Goal: Information Seeking & Learning: Understand process/instructions

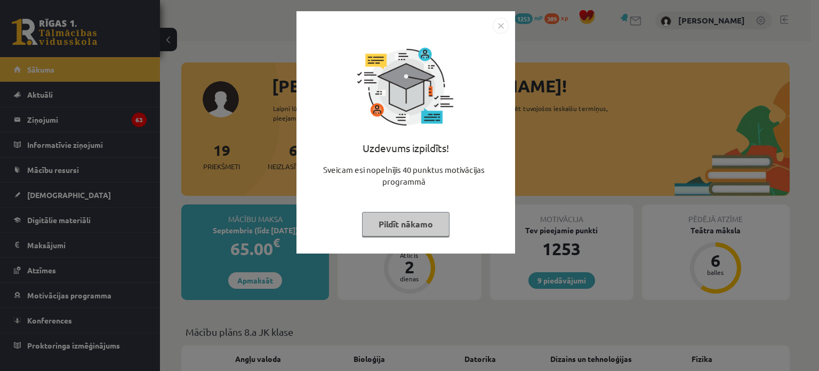
click at [499, 26] on img "Close" at bounding box center [501, 26] width 16 height 16
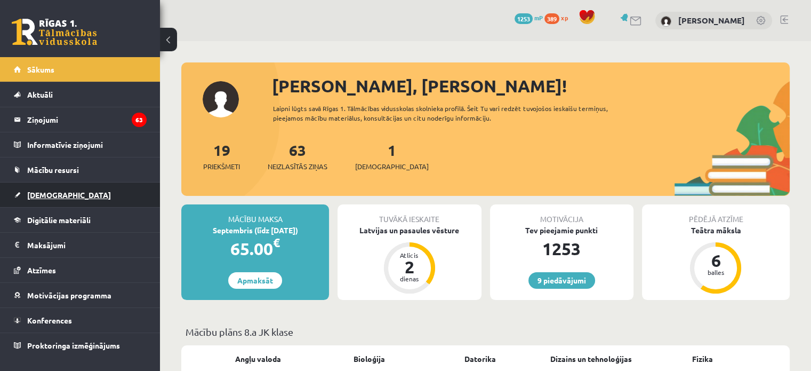
click at [69, 200] on link "[DEMOGRAPHIC_DATA]" at bounding box center [80, 194] width 133 height 25
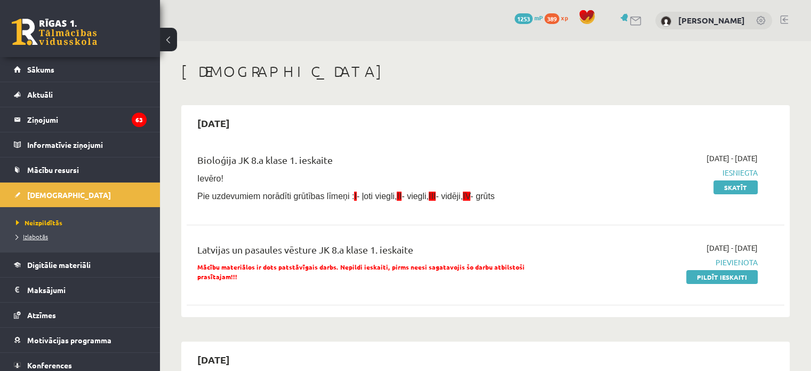
click at [38, 232] on span "Izlabotās" at bounding box center [32, 236] width 32 height 9
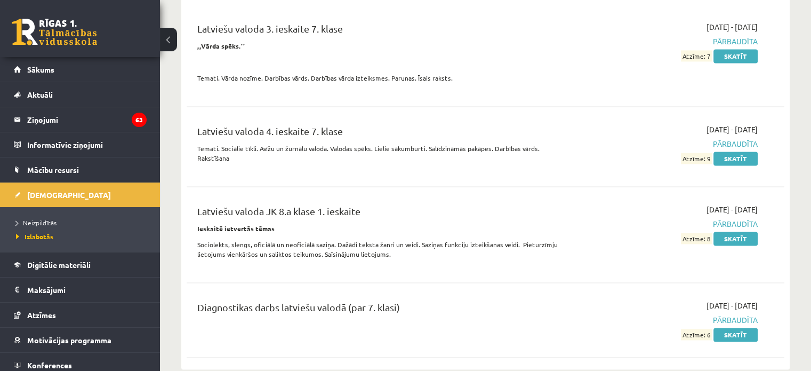
scroll to position [1547, 0]
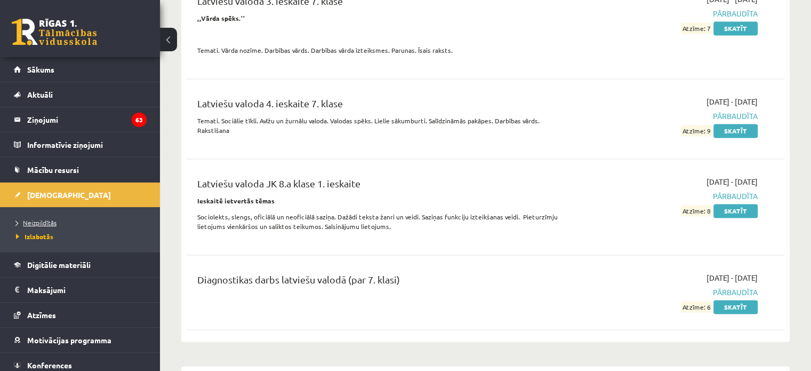
click at [56, 218] on link "Neizpildītās" at bounding box center [82, 223] width 133 height 10
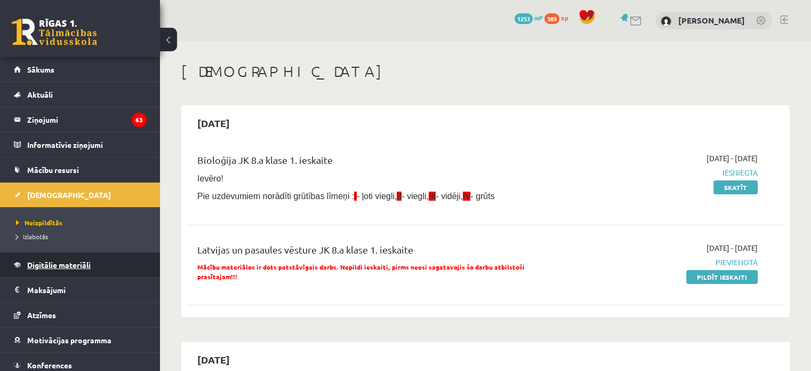
click at [37, 268] on link "Digitālie materiāli" at bounding box center [80, 264] width 133 height 25
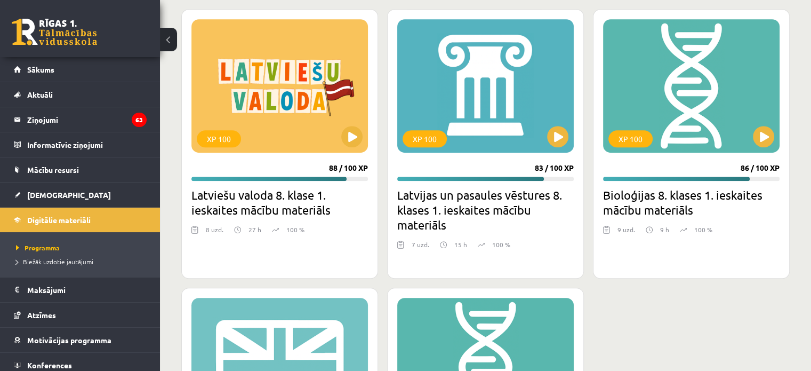
scroll to position [684, 0]
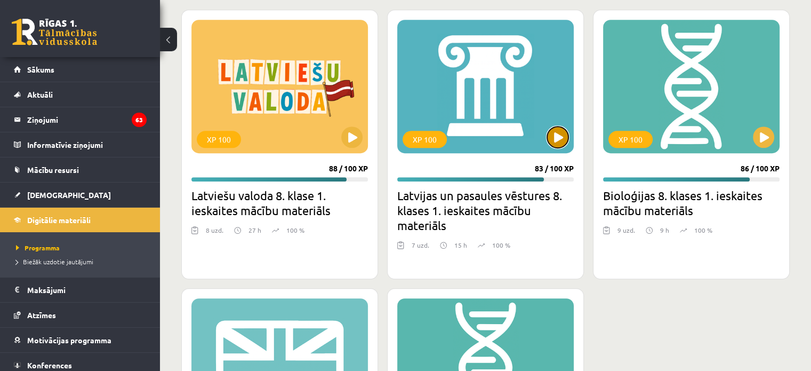
click at [565, 137] on button at bounding box center [557, 136] width 21 height 21
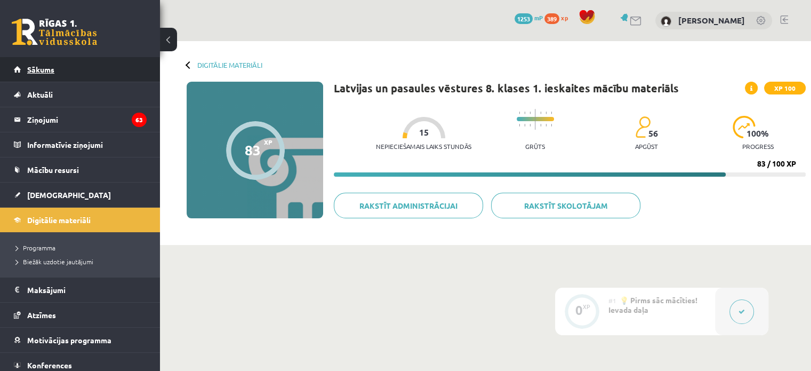
click at [64, 71] on link "Sākums" at bounding box center [80, 69] width 133 height 25
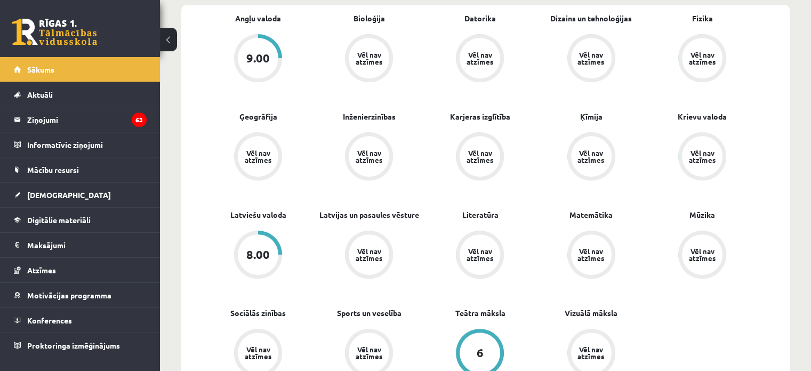
scroll to position [373, 0]
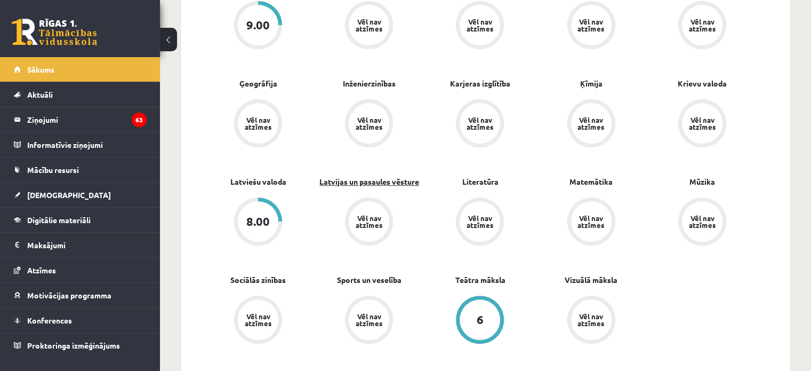
click at [367, 181] on link "Latvijas un pasaules vēsture" at bounding box center [369, 181] width 100 height 11
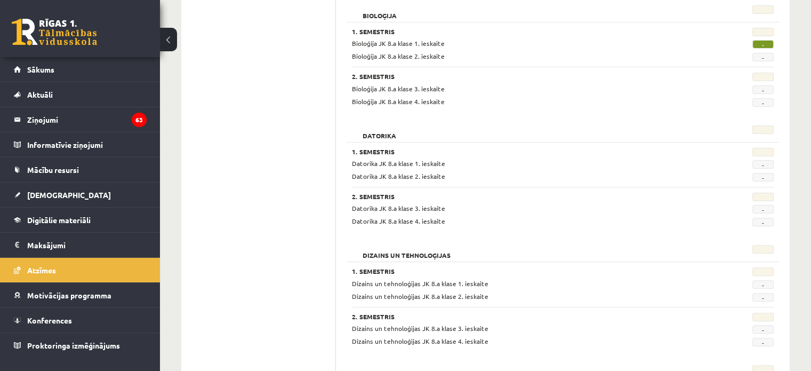
scroll to position [320, 0]
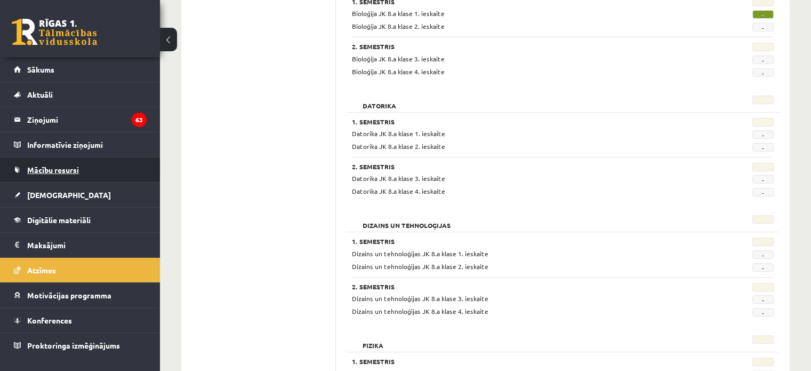
click at [79, 172] on link "Mācību resursi" at bounding box center [80, 169] width 133 height 25
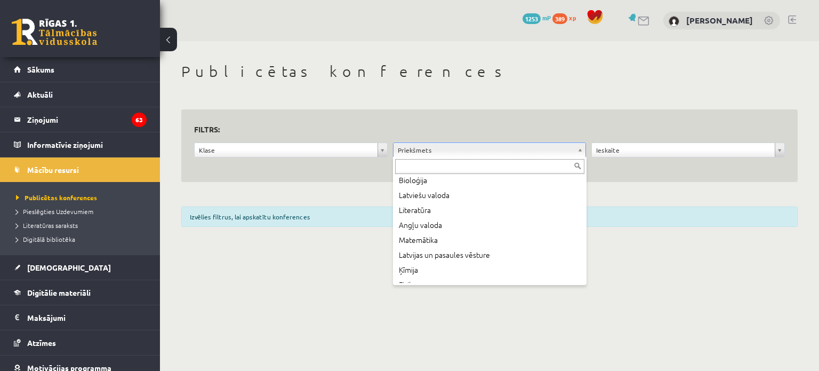
scroll to position [44, 0]
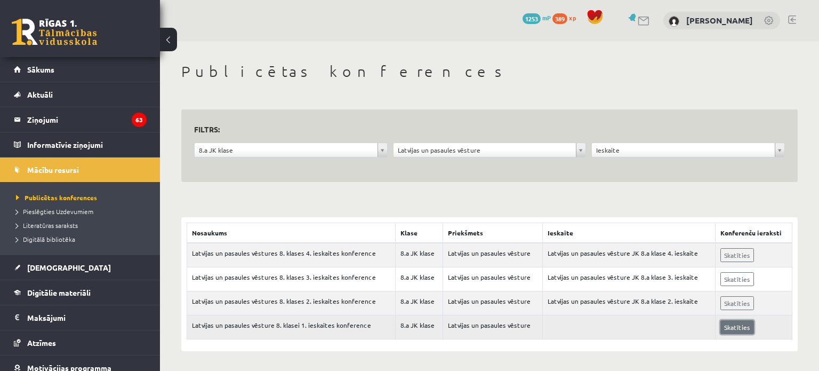
click at [741, 323] on link "Skatīties" at bounding box center [738, 327] width 34 height 14
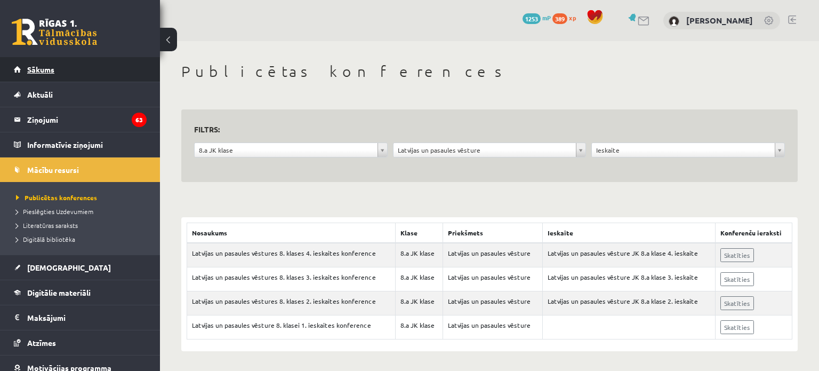
click at [48, 68] on span "Sākums" at bounding box center [40, 70] width 27 height 10
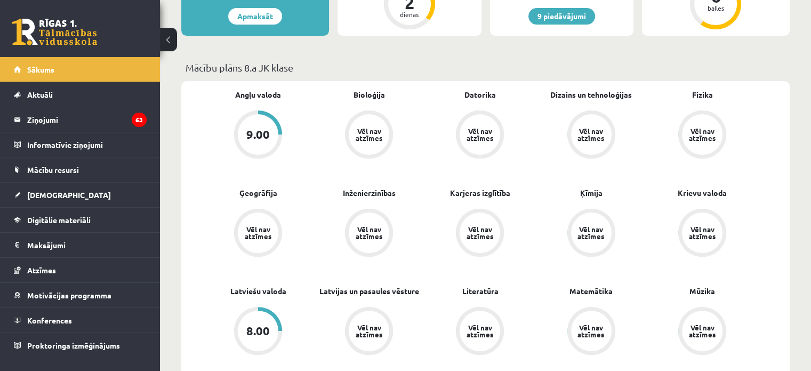
scroll to position [267, 0]
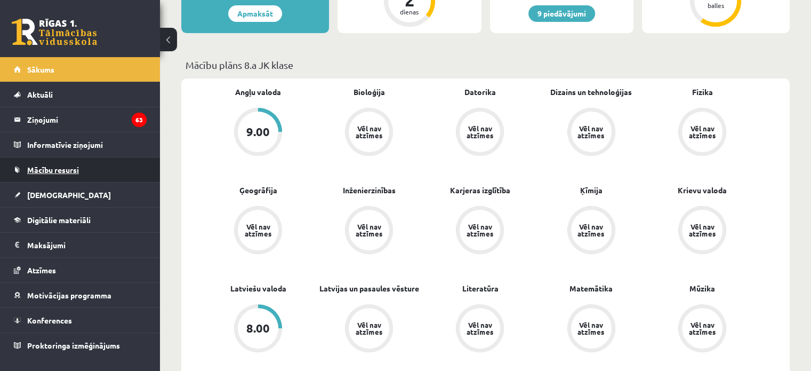
click at [73, 172] on span "Mācību resursi" at bounding box center [53, 170] width 52 height 10
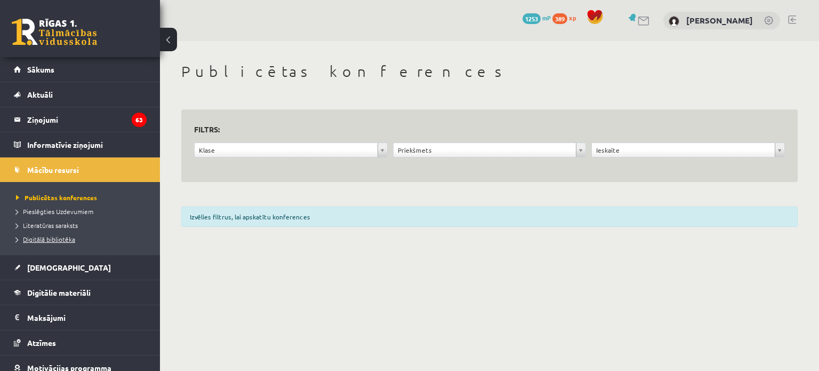
click at [65, 238] on span "Digitālā bibliotēka" at bounding box center [45, 239] width 59 height 9
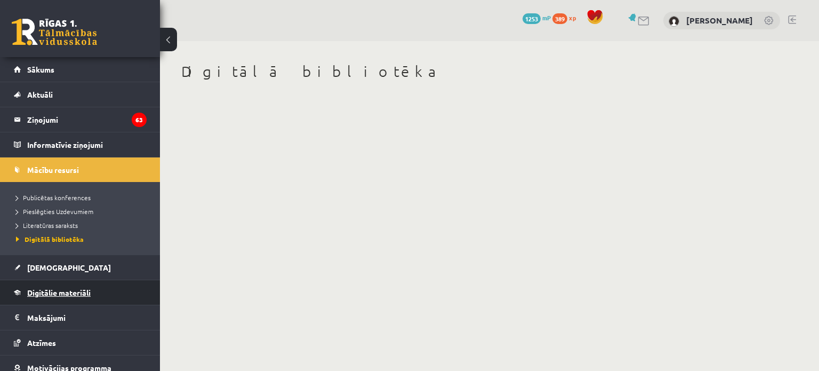
click at [99, 289] on link "Digitālie materiāli" at bounding box center [80, 292] width 133 height 25
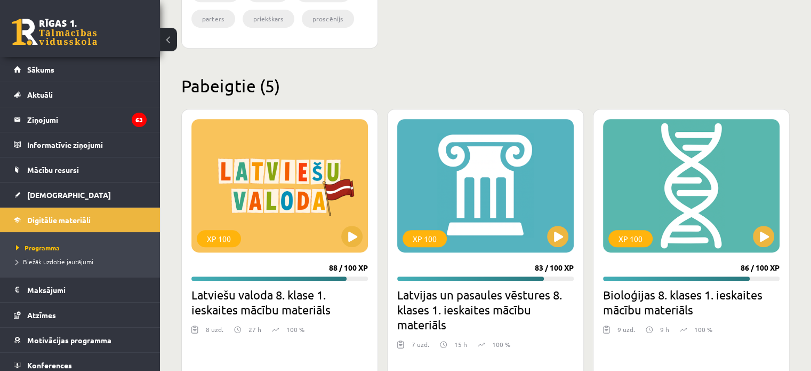
scroll to position [587, 0]
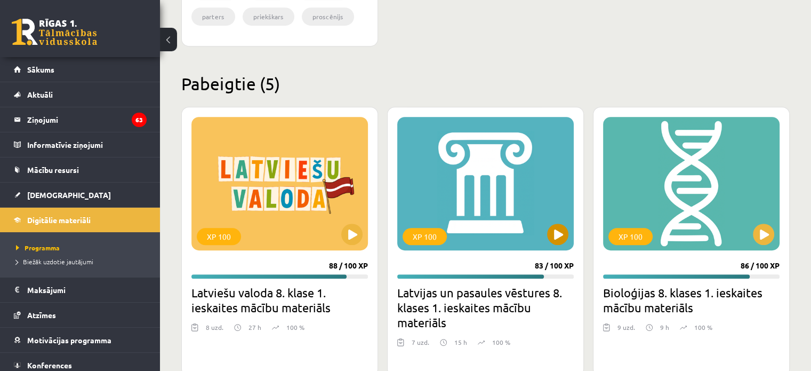
click at [487, 191] on div "XP 100" at bounding box center [485, 183] width 177 height 133
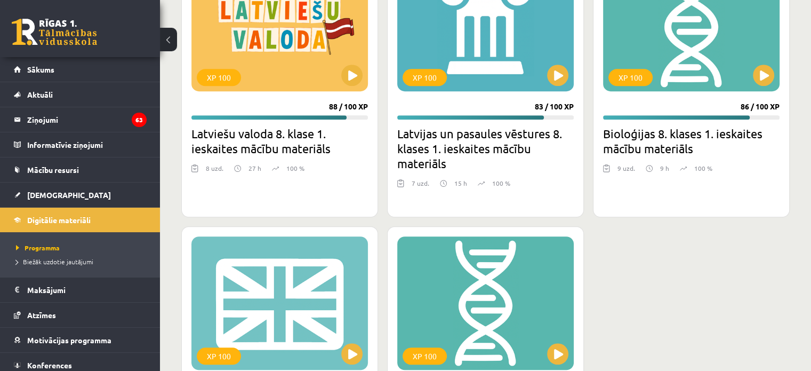
scroll to position [747, 0]
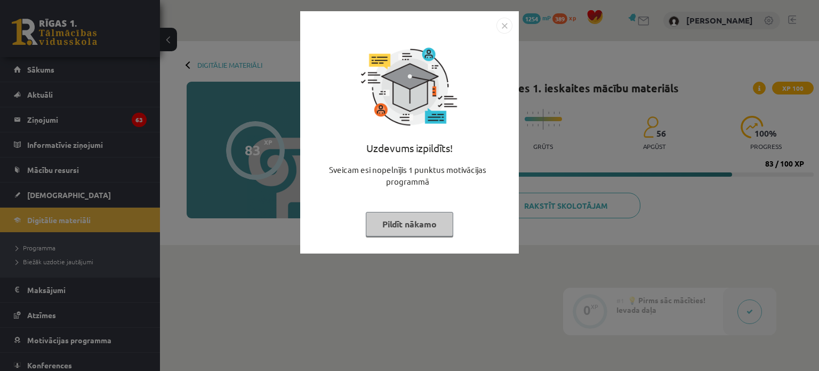
click at [505, 21] on img "Close" at bounding box center [505, 26] width 16 height 16
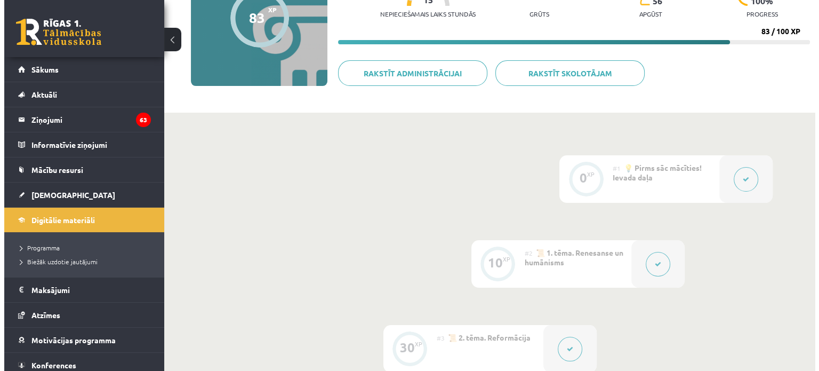
scroll to position [160, 0]
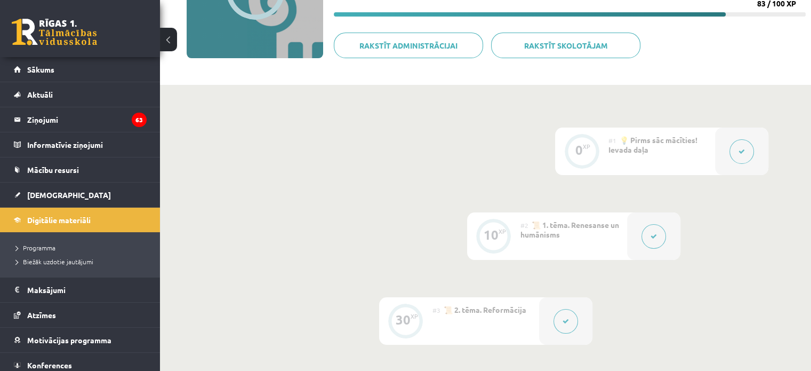
click at [742, 152] on icon at bounding box center [742, 151] width 6 height 6
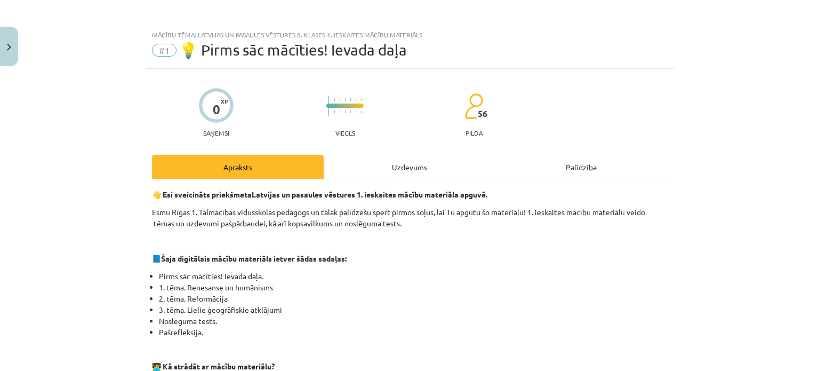
scroll to position [0, 0]
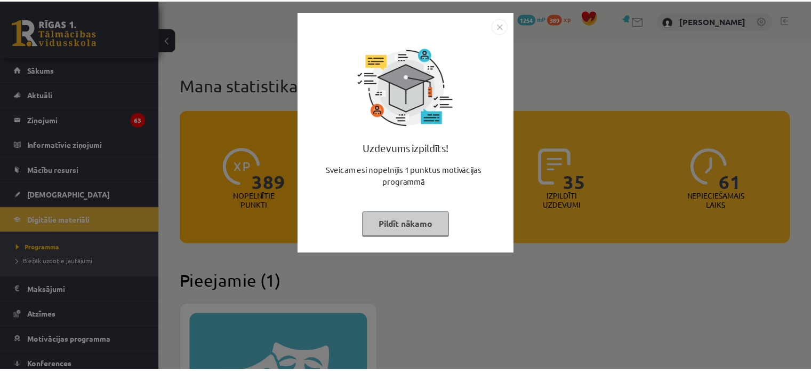
scroll to position [747, 0]
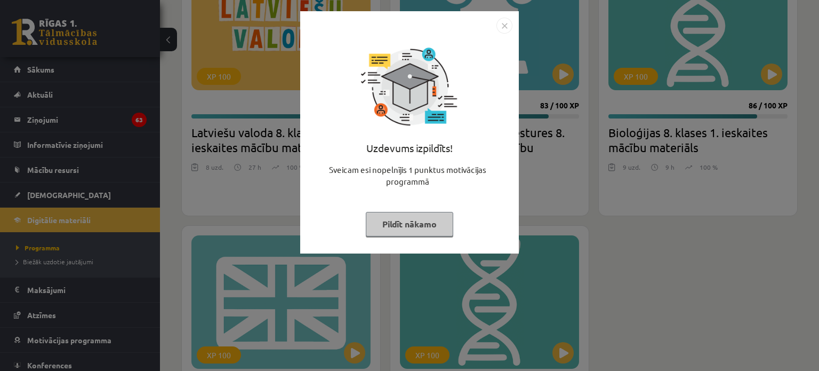
click at [506, 25] on img "Close" at bounding box center [505, 26] width 16 height 16
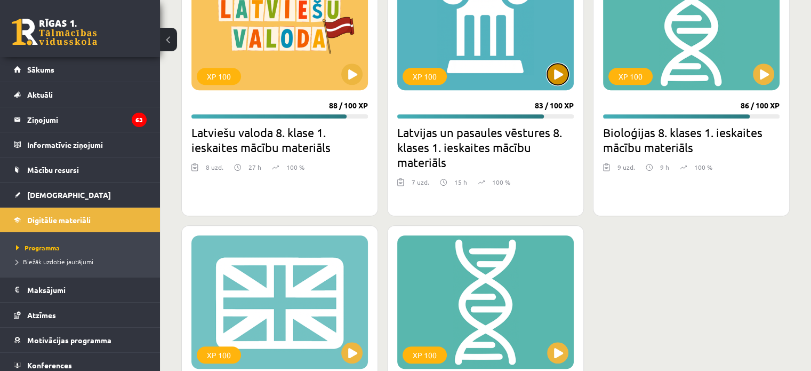
click at [556, 72] on button at bounding box center [557, 73] width 21 height 21
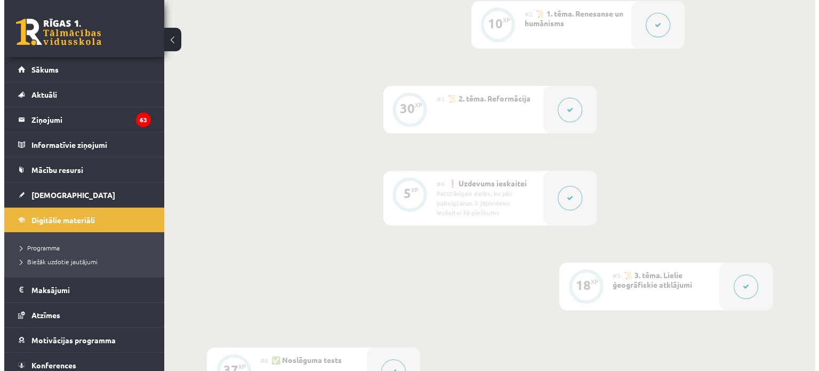
scroll to position [373, 0]
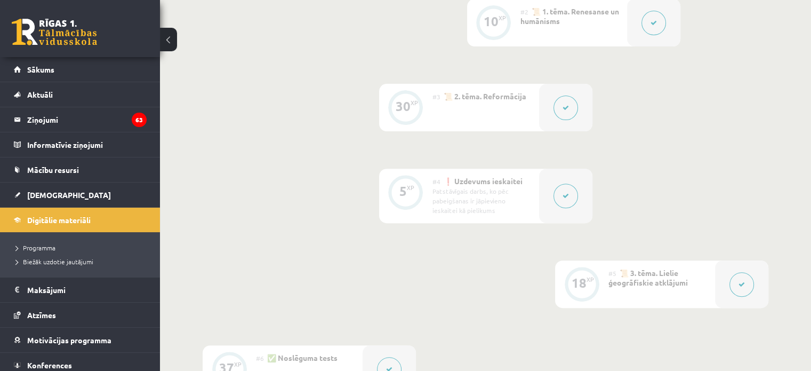
click at [567, 194] on icon at bounding box center [566, 196] width 6 height 6
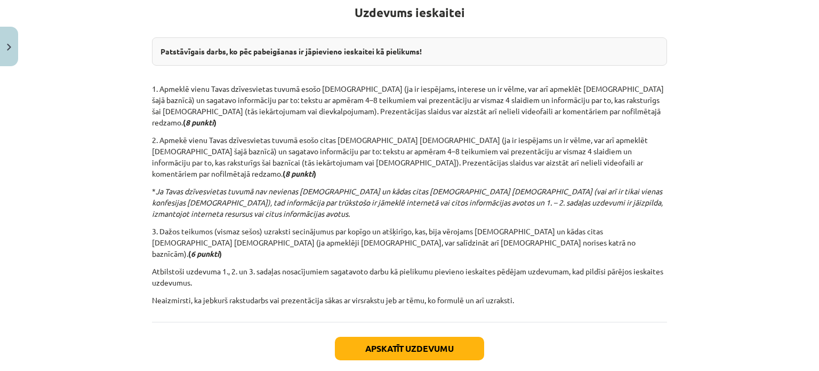
scroll to position [213, 0]
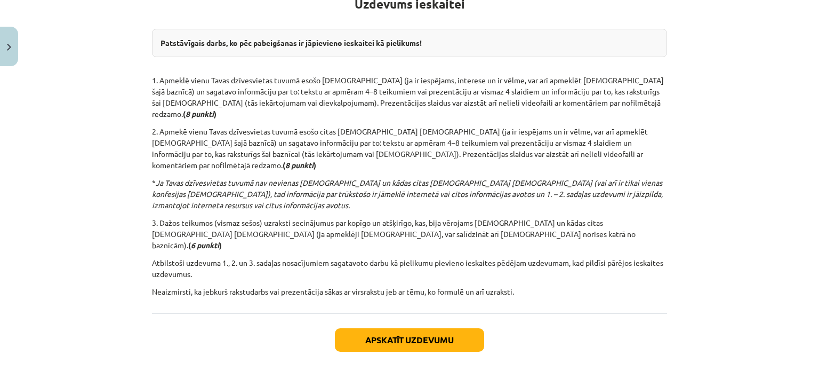
click at [736, 31] on div "Mācību tēma: Latvijas un pasaules vēstures 8. klases 1. ieskaites mācību materi…" at bounding box center [409, 185] width 819 height 371
drag, startPoint x: 150, startPoint y: 76, endPoint x: 178, endPoint y: 78, distance: 28.3
click at [178, 78] on p "1. Apmeklē vienu Tavas dzīvesvietas tuvumā esošo [DEMOGRAPHIC_DATA] (ja ir iesp…" at bounding box center [409, 97] width 515 height 45
click at [140, 67] on div "Mācību tēma: Latvijas un pasaules vēstures 8. klases 1. ieskaites mācību materi…" at bounding box center [409, 185] width 819 height 371
click at [146, 77] on div "5 XP Saņemsi Sarežģīts 56 pilda Apraksts Uzdevums Palīdzība Uzdevums ieskaitei …" at bounding box center [410, 143] width 528 height 571
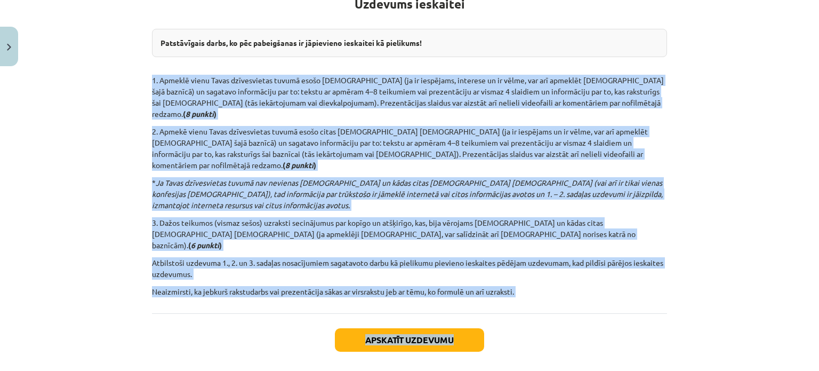
drag, startPoint x: 148, startPoint y: 78, endPoint x: 695, endPoint y: 279, distance: 582.5
click at [695, 279] on div "Mācību tēma: Latvijas un pasaules vēstures 8. klases 1. ieskaites mācību materi…" at bounding box center [409, 185] width 819 height 371
click at [255, 313] on div "Apskatīt uzdevumu Nākamā nodarbība Aizvērt" at bounding box center [409, 367] width 515 height 109
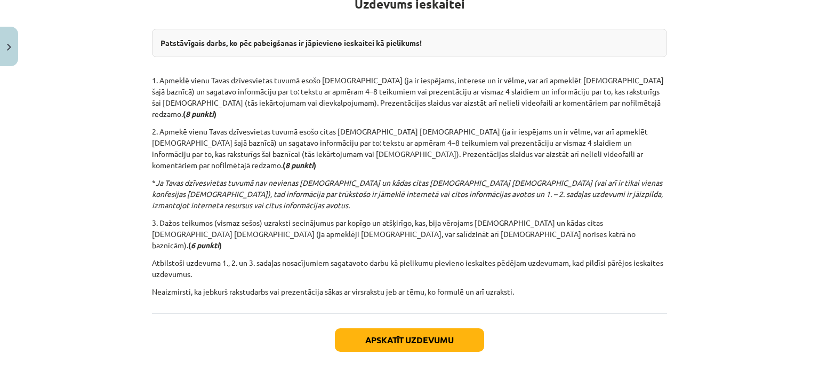
drag, startPoint x: 209, startPoint y: 328, endPoint x: 207, endPoint y: 322, distance: 6.6
click at [209, 327] on div "Apskatīt uzdevumu Nākamā nodarbība Aizvērt" at bounding box center [409, 367] width 515 height 109
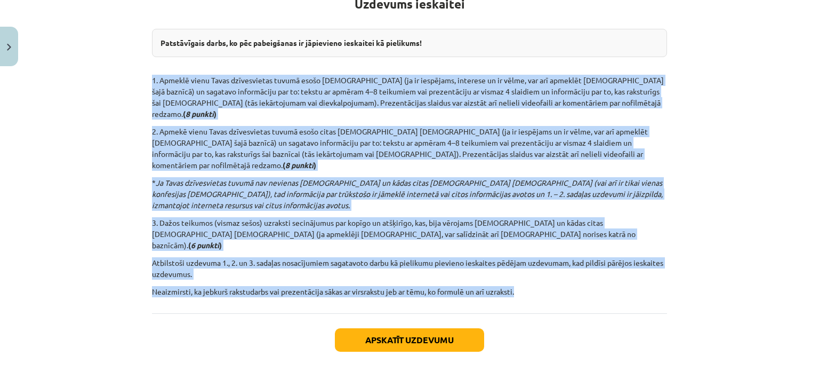
drag, startPoint x: 149, startPoint y: 77, endPoint x: 525, endPoint y: 254, distance: 415.8
click at [525, 254] on div "Uzdevums ieskaitei Patstāvīgais darbs, ko pēc pabeigšanas ir jāpievieno ieskait…" at bounding box center [409, 137] width 515 height 319
copy div "5. Loremip dolor Sitam consectetura elitse doeiu tempor incidid (ut la etdolore…"
